Goal: Transaction & Acquisition: Purchase product/service

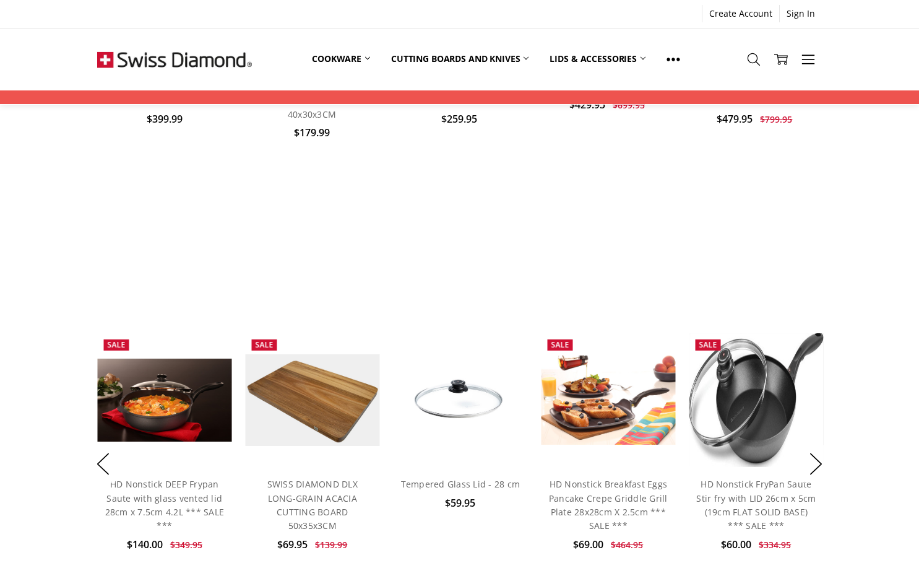
scroll to position [724, 0]
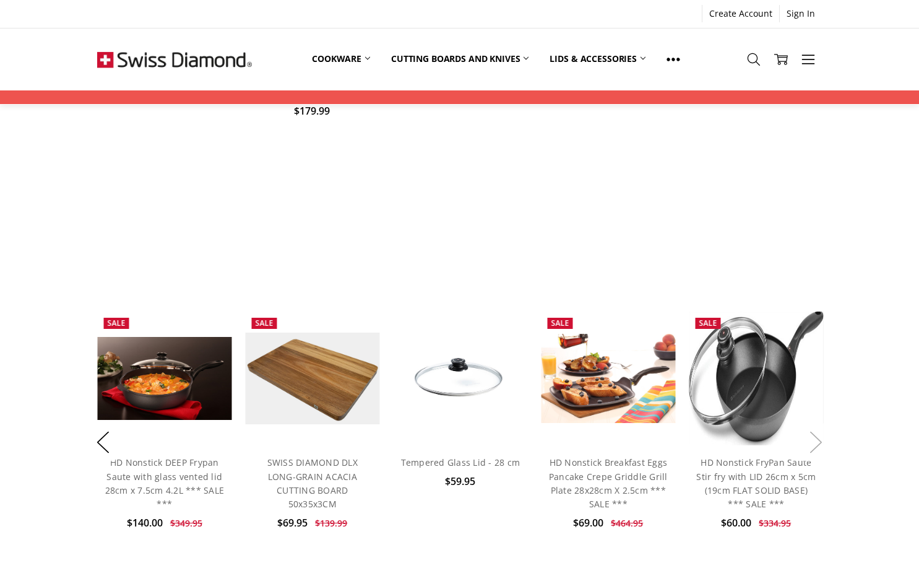
click at [817, 430] on button "Next" at bounding box center [816, 442] width 25 height 38
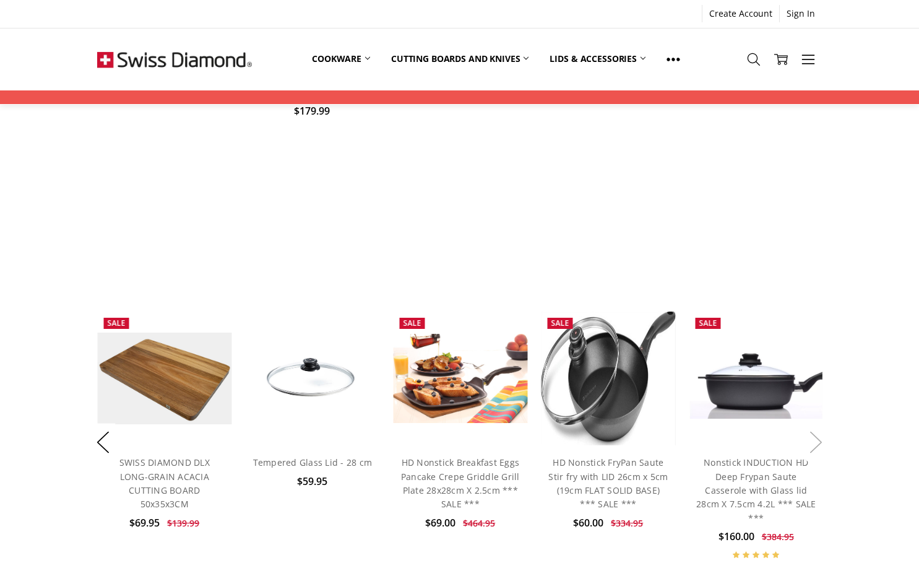
click at [817, 430] on button "Next" at bounding box center [816, 442] width 25 height 38
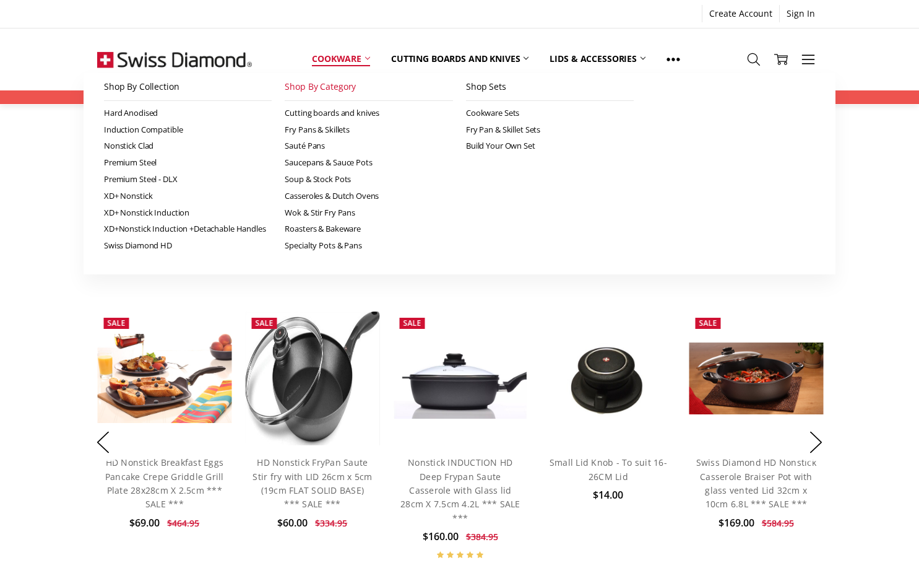
click at [338, 90] on link "Shop By Category" at bounding box center [369, 87] width 168 height 28
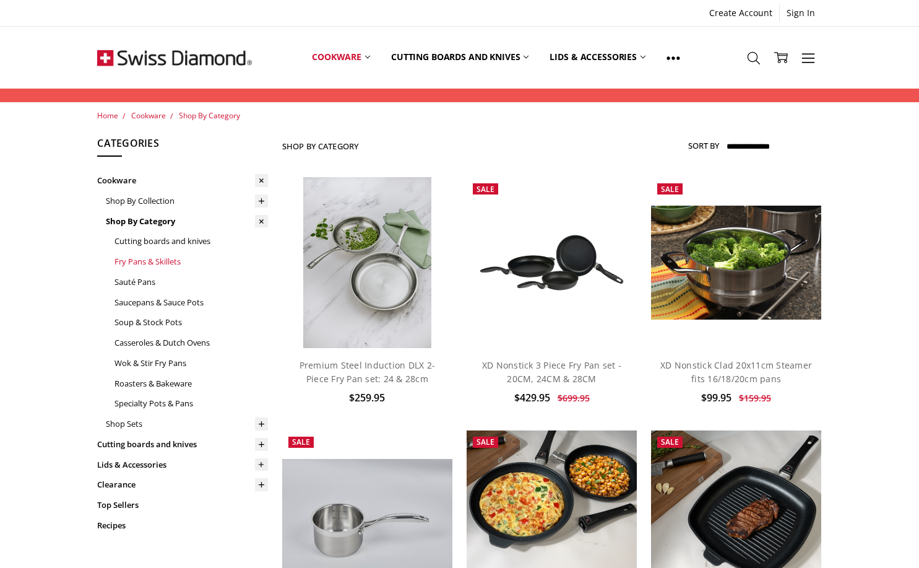
click at [158, 259] on link "Fry Pans & Skillets" at bounding box center [192, 261] width 154 height 20
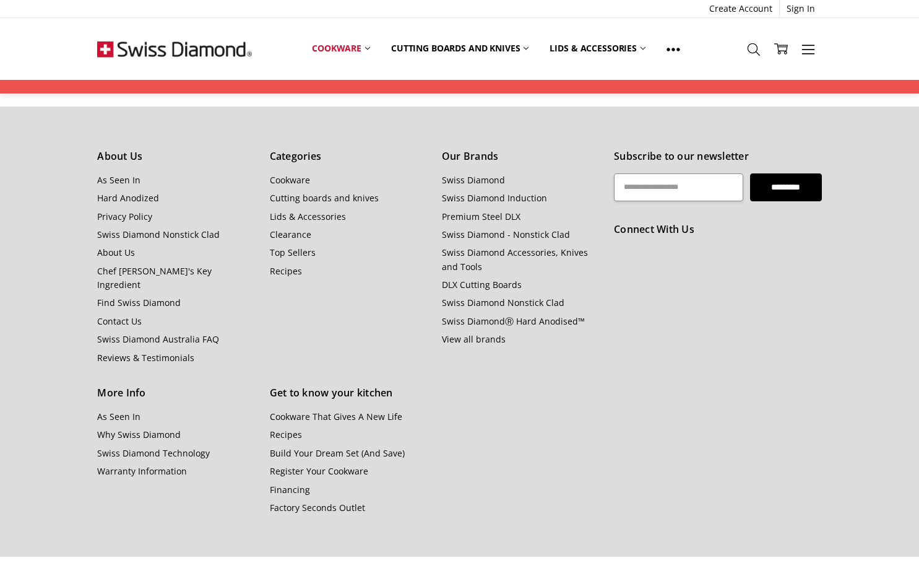
scroll to position [3643, 0]
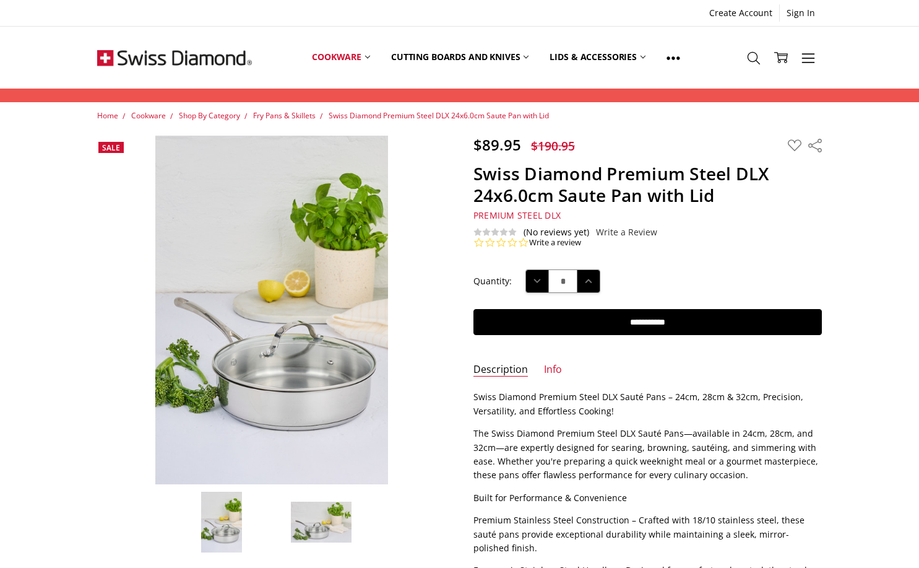
click at [328, 521] on img at bounding box center [321, 522] width 62 height 42
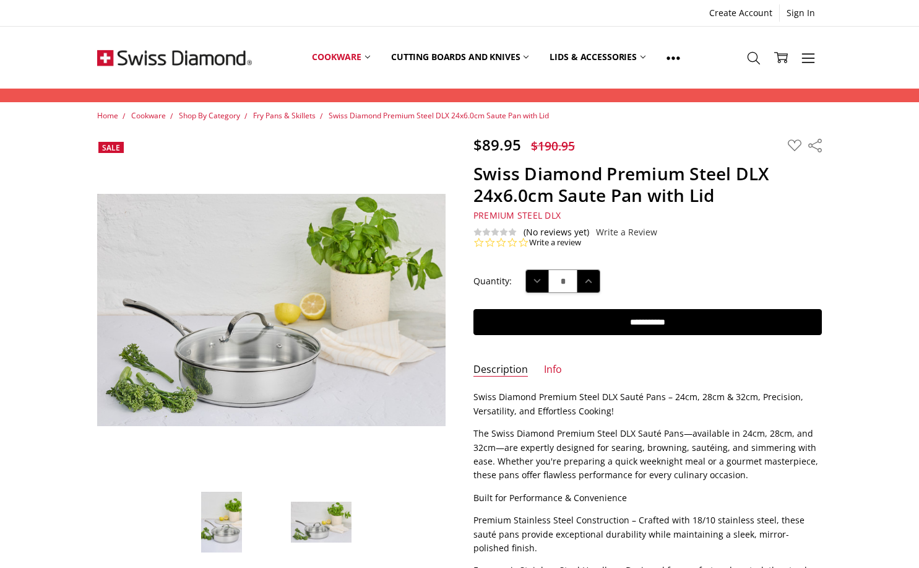
click at [228, 506] on img at bounding box center [222, 522] width 42 height 62
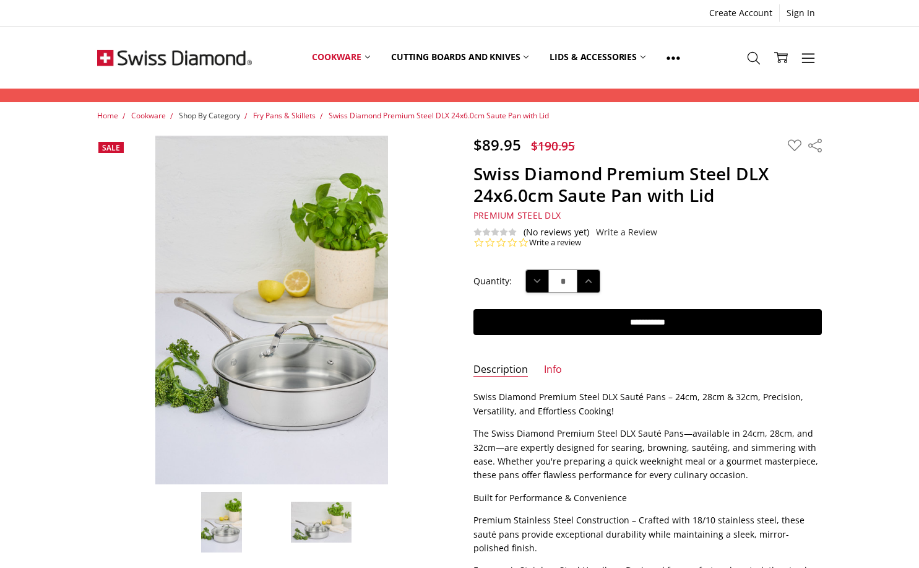
click at [194, 118] on span "Shop By Category" at bounding box center [209, 115] width 61 height 11
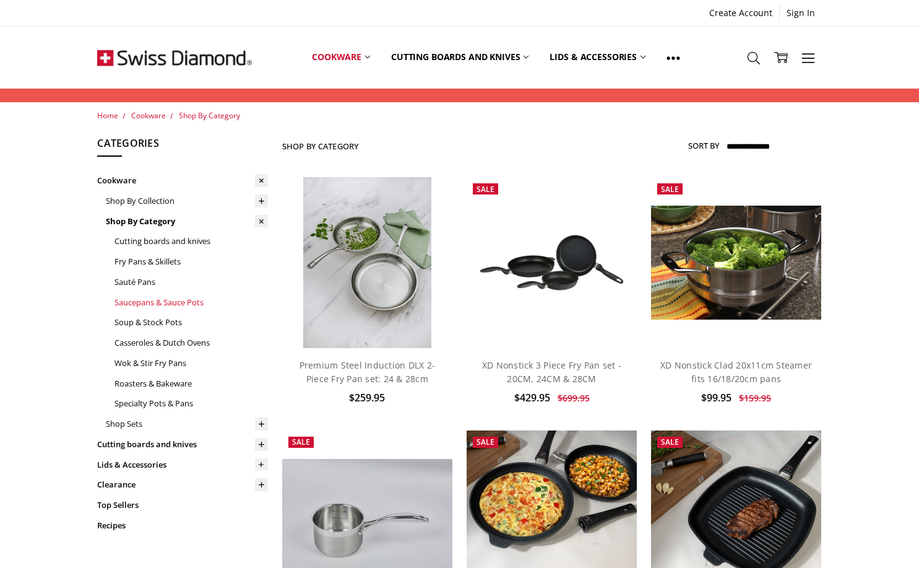
click at [162, 301] on link "Saucepans & Sauce Pots" at bounding box center [192, 302] width 154 height 20
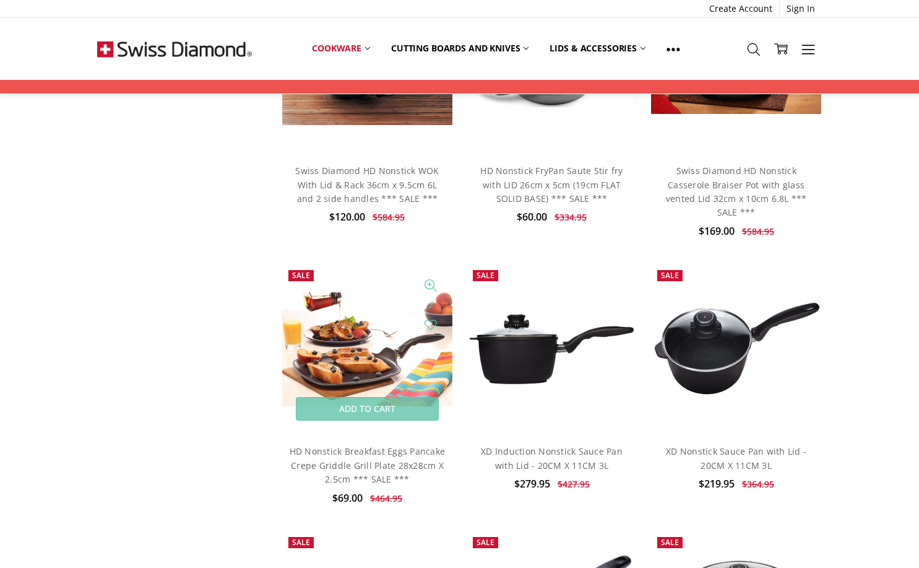
scroll to position [3418, 0]
